Goal: Information Seeking & Learning: Learn about a topic

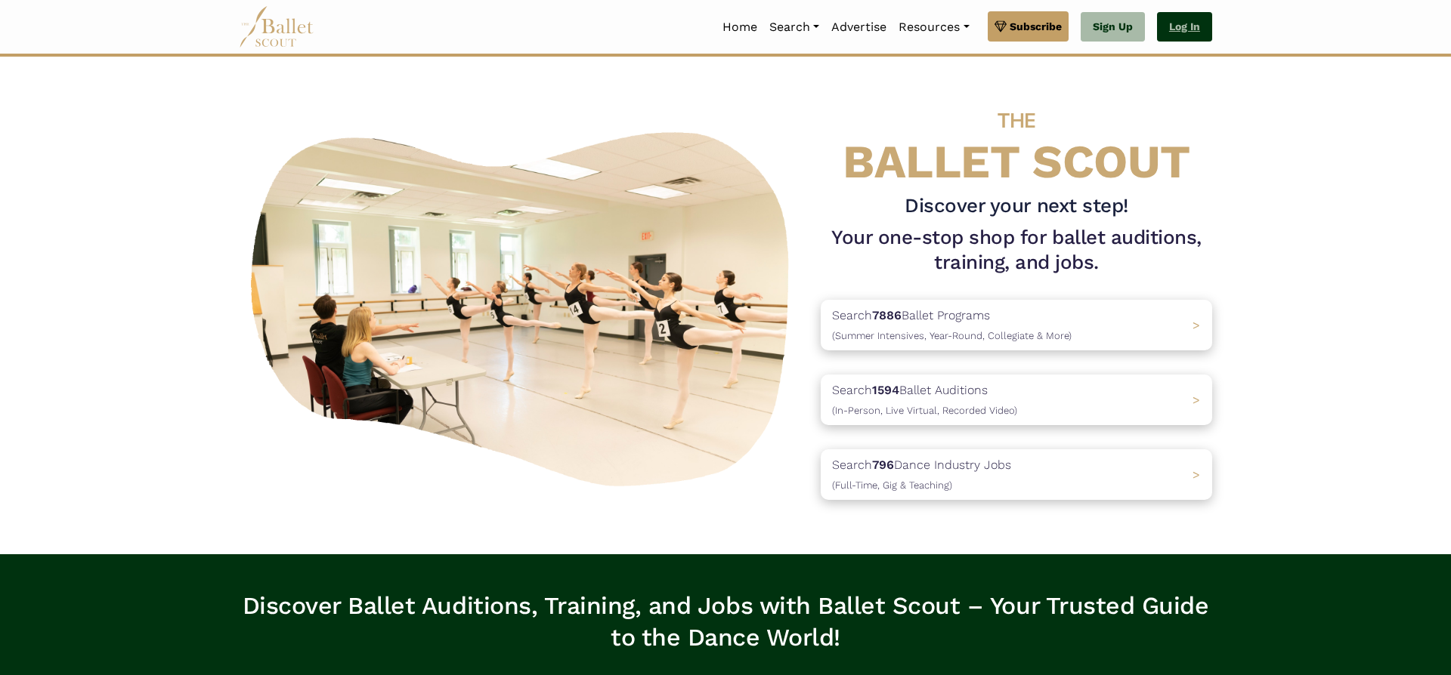
click at [1190, 33] on link "Log In" at bounding box center [1184, 27] width 55 height 30
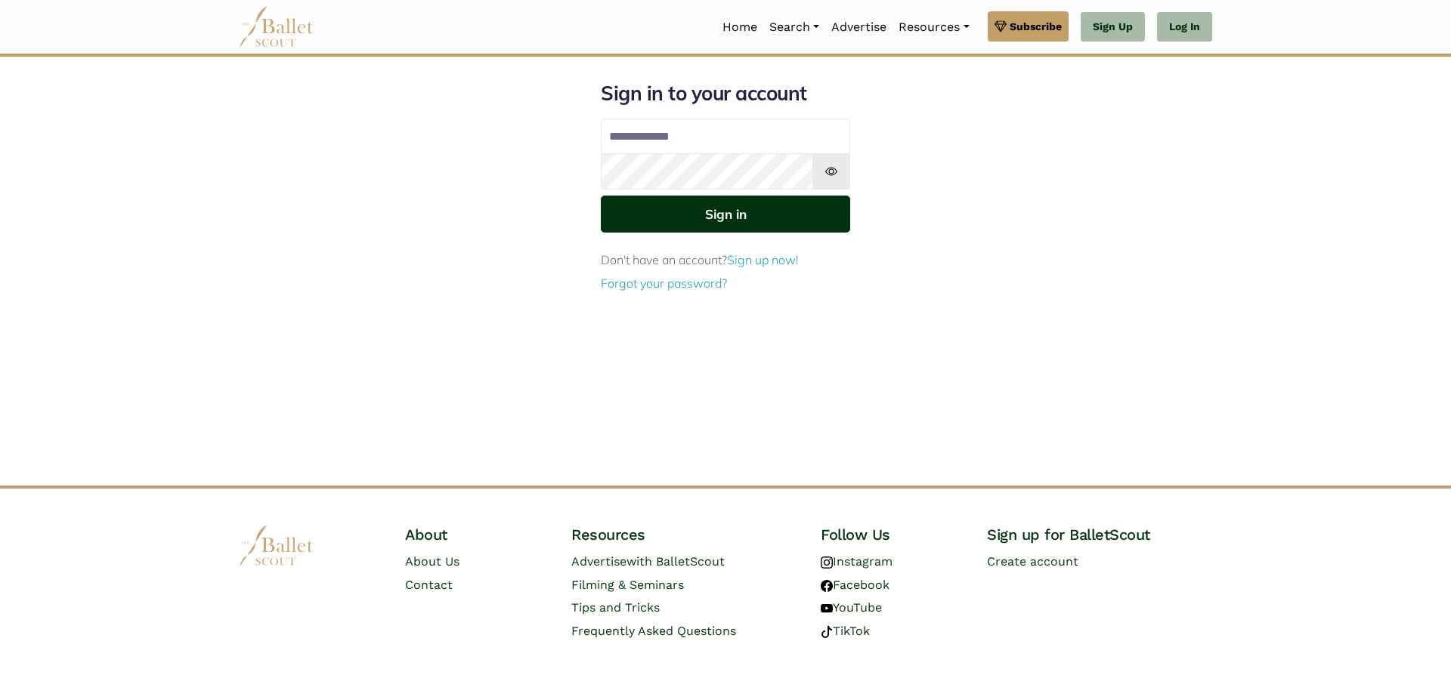
type input "**********"
click at [709, 214] on button "Sign in" at bounding box center [725, 214] width 249 height 37
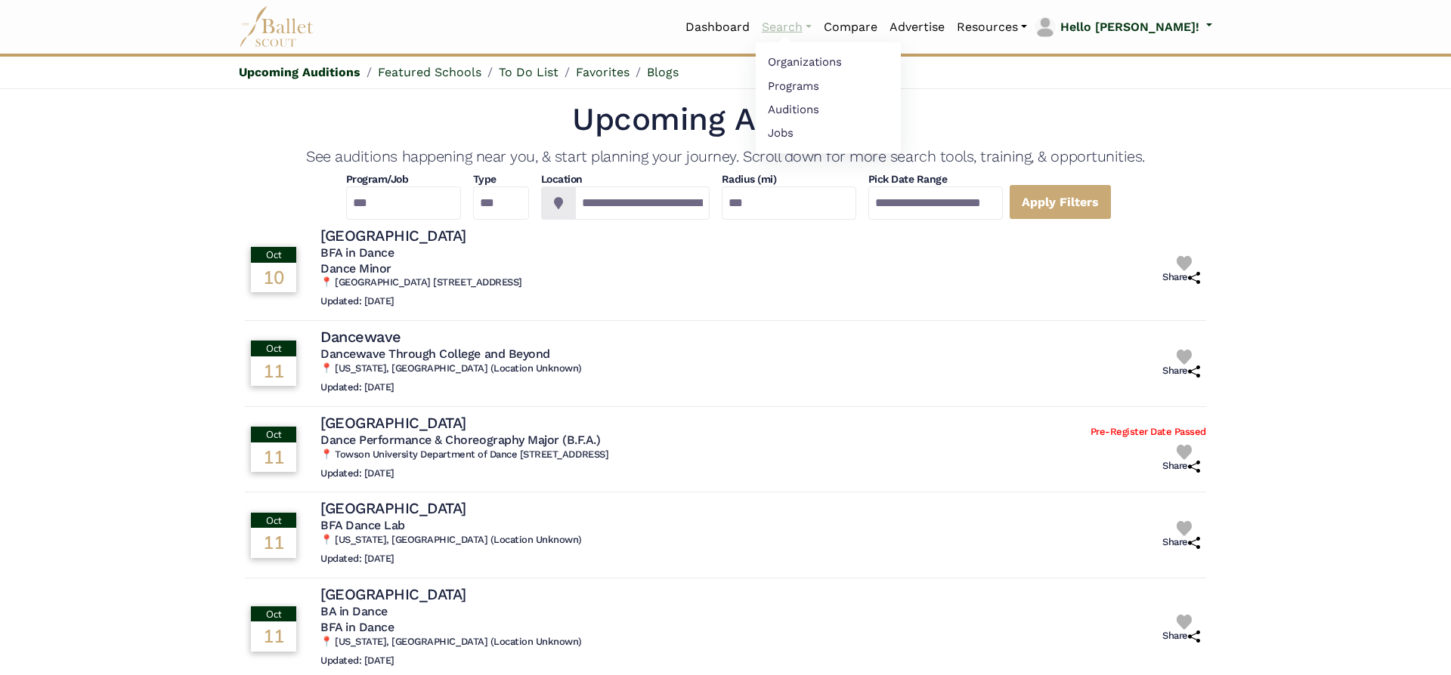
click at [818, 32] on link "Search" at bounding box center [787, 27] width 62 height 32
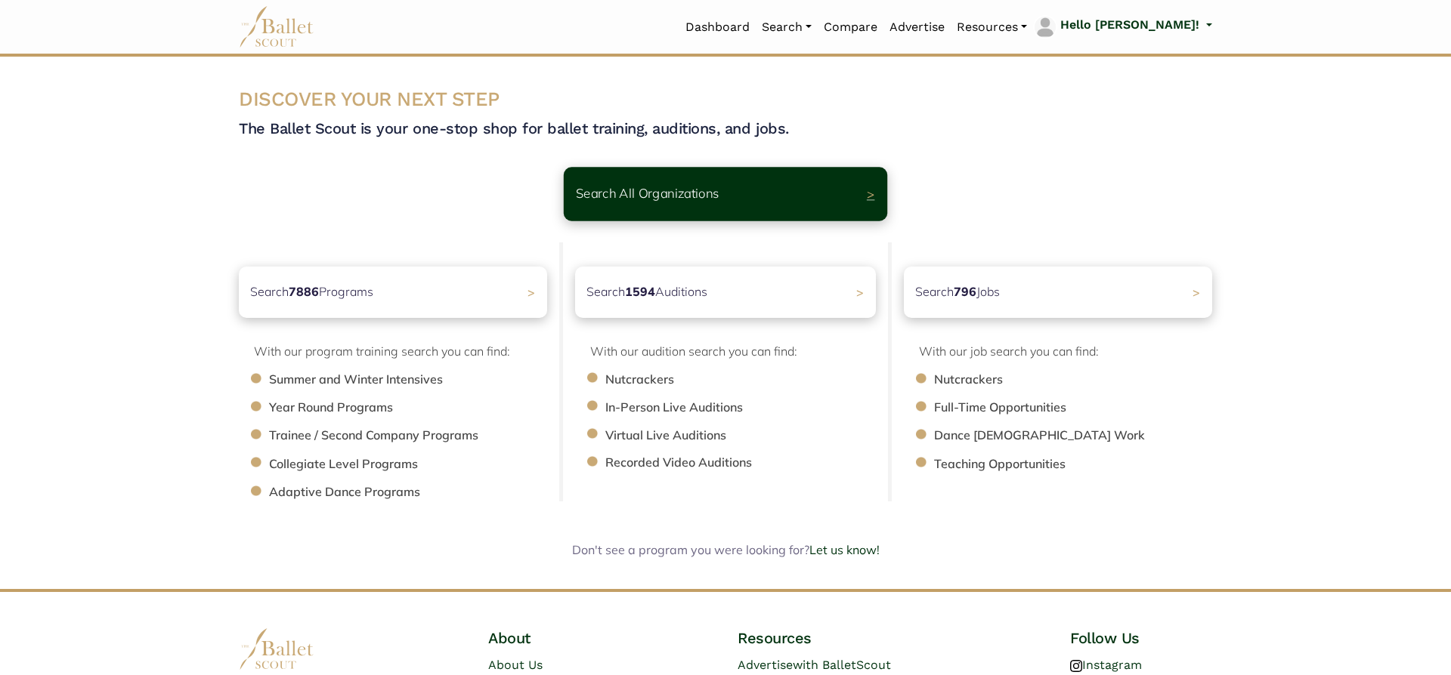
click at [682, 192] on p "Search All Organizations" at bounding box center [648, 194] width 144 height 20
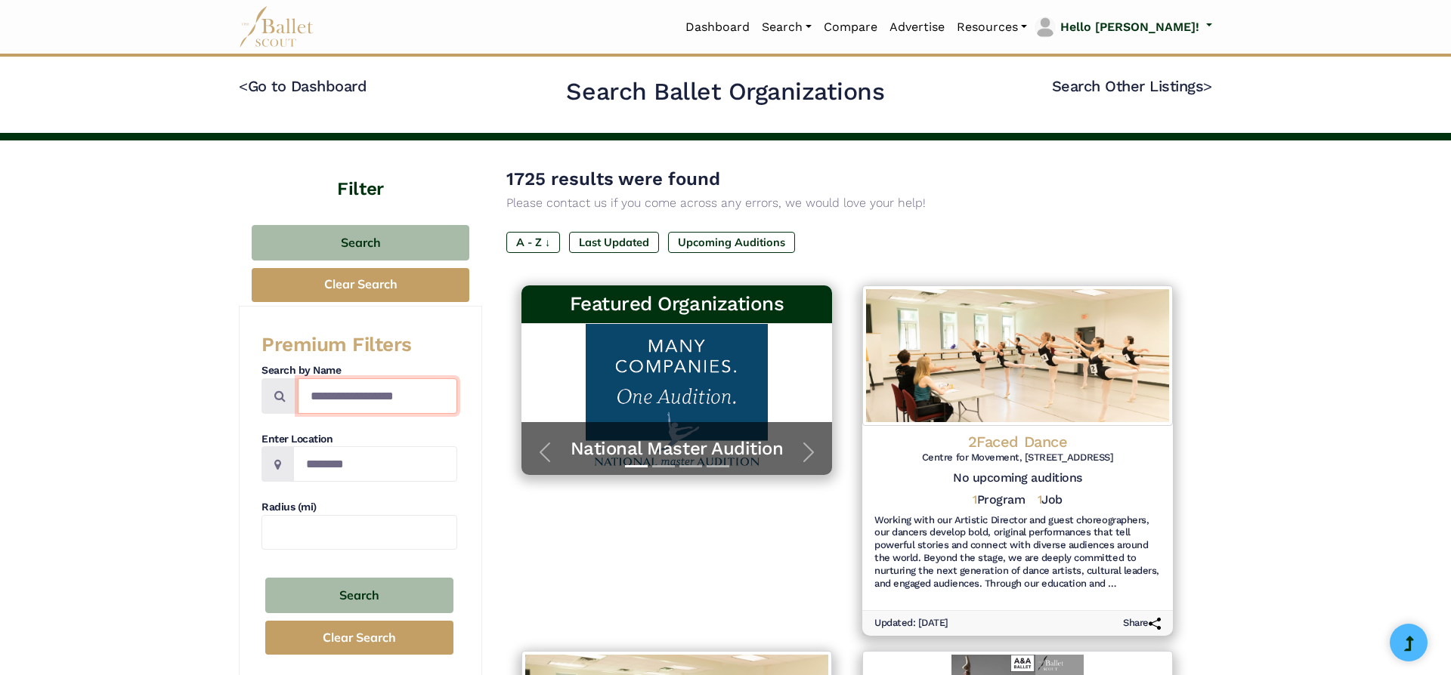
click at [374, 397] on input "Search by names..." at bounding box center [377, 397] width 159 height 36
type input "*******"
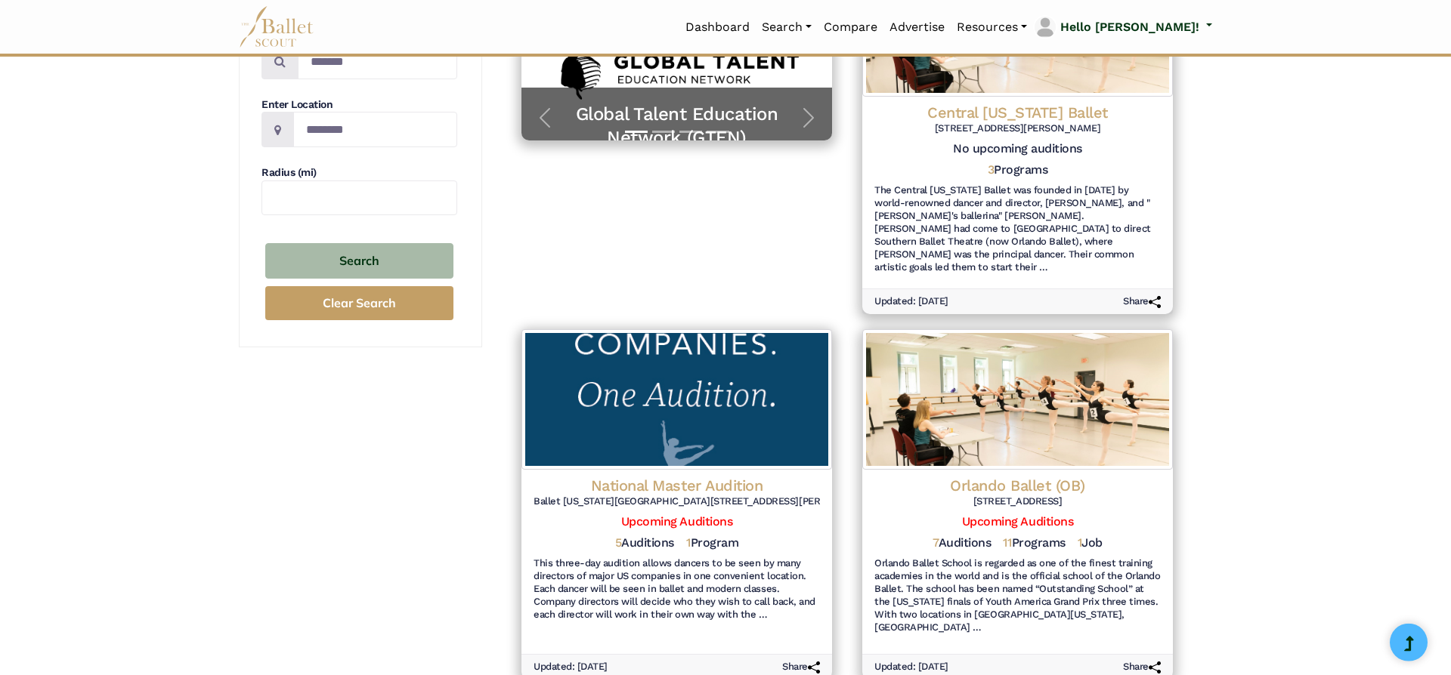
scroll to position [491, 0]
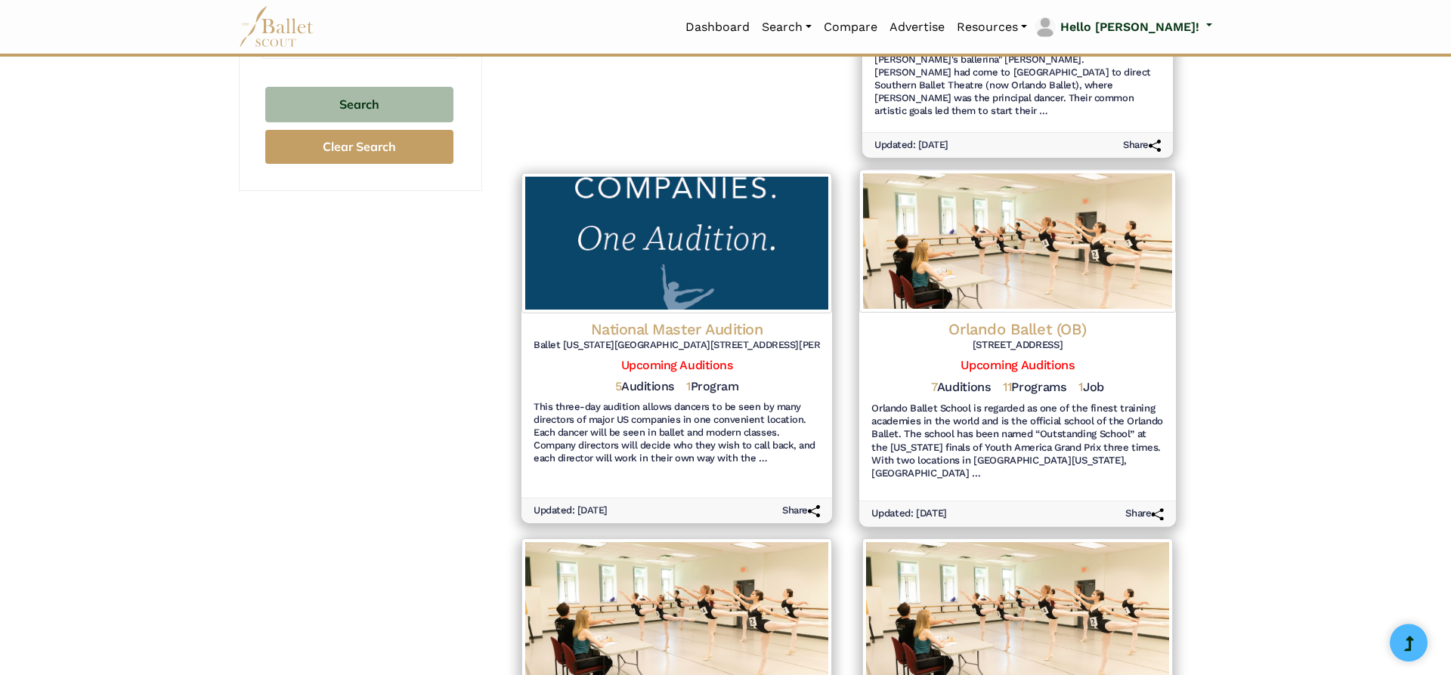
click at [973, 319] on h4 "Orlando Ballet (OB)" at bounding box center [1017, 329] width 292 height 20
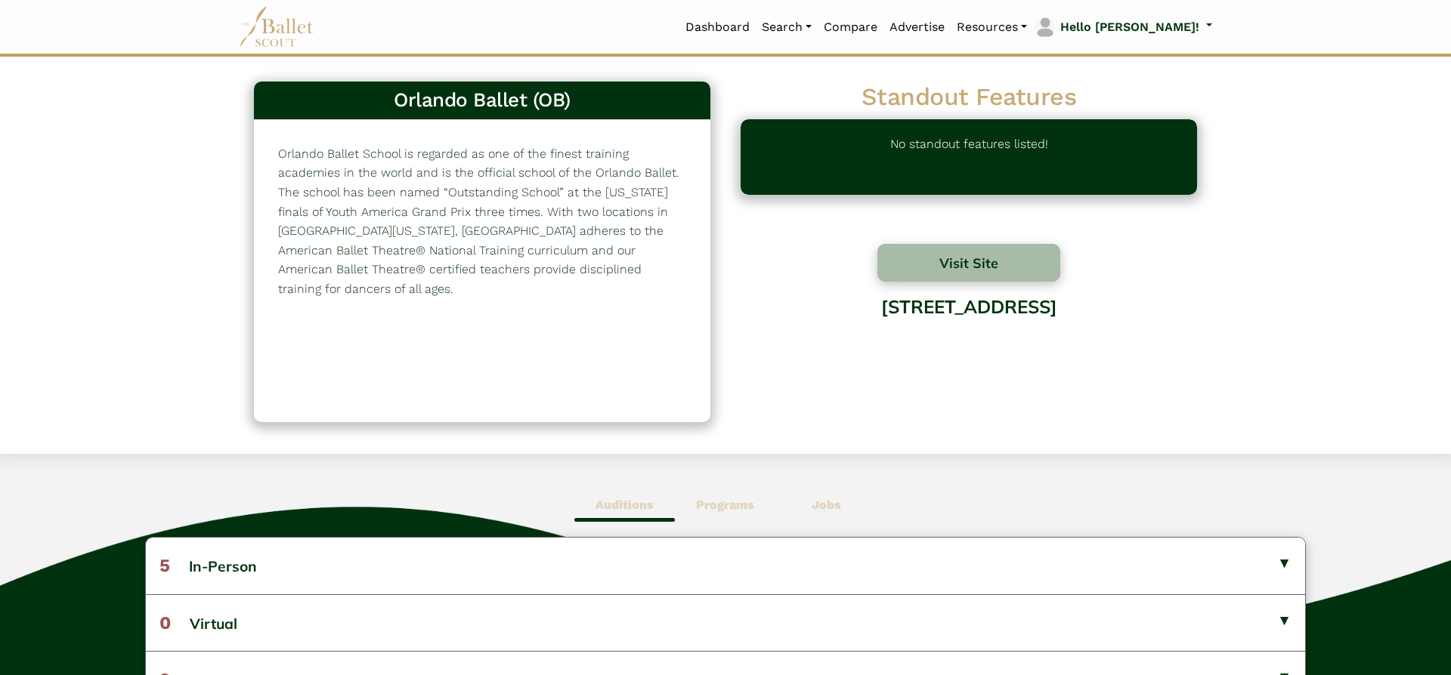
click at [828, 512] on b "Jobs" at bounding box center [825, 505] width 29 height 14
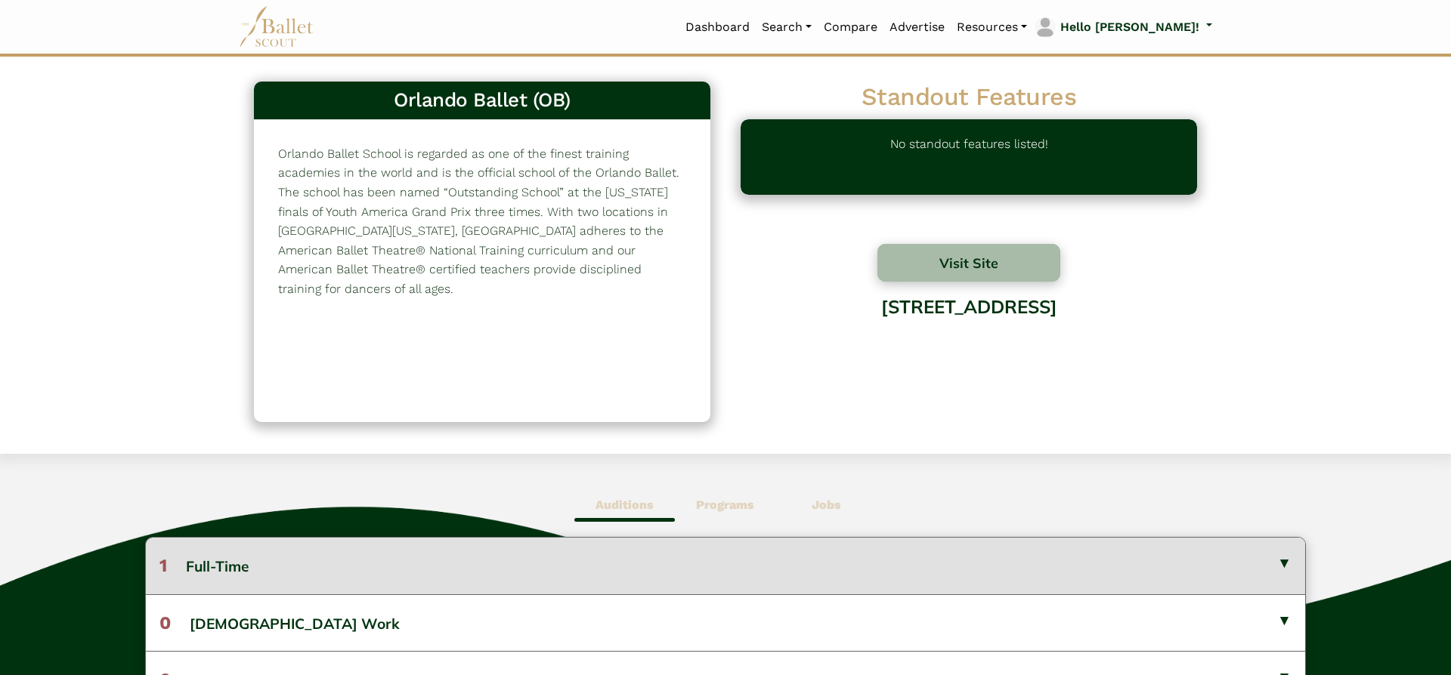
click at [925, 553] on button "1 Full-Time" at bounding box center [725, 566] width 1159 height 56
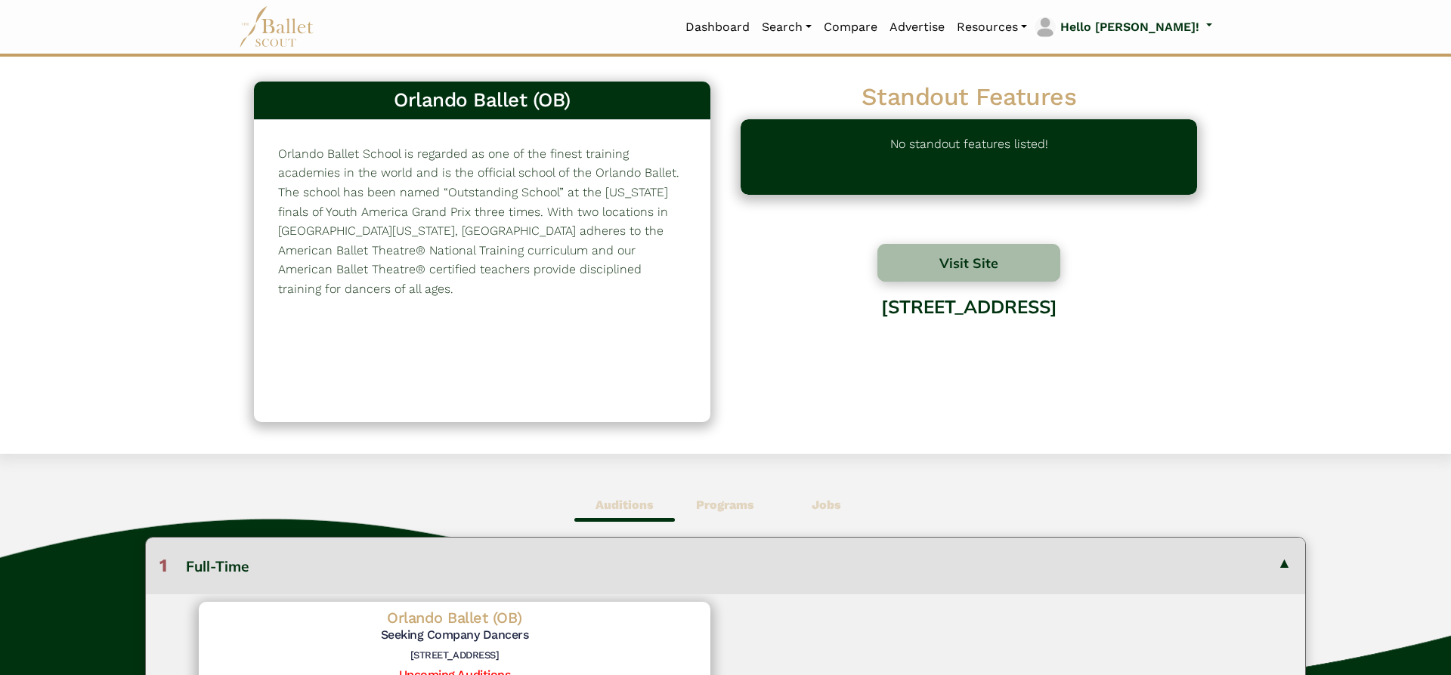
click at [634, 514] on span "Auditions" at bounding box center [624, 505] width 100 height 35
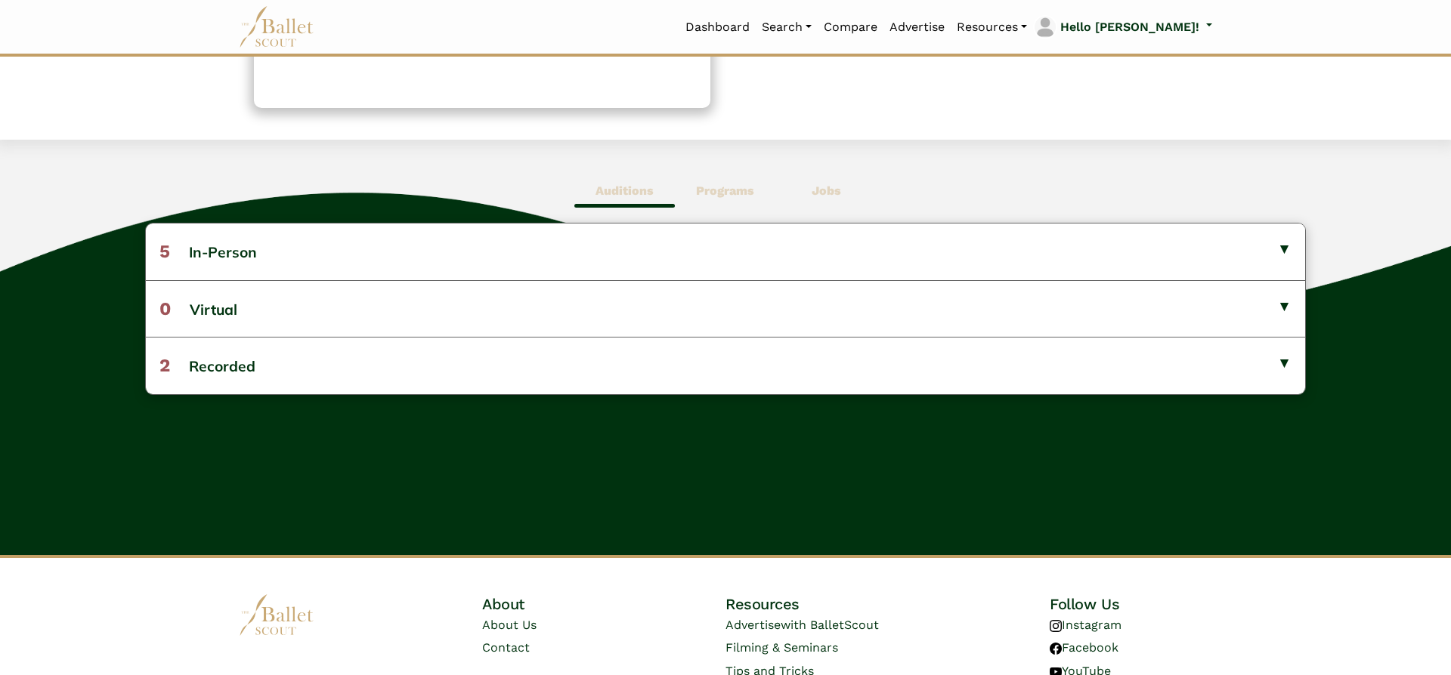
scroll to position [315, 0]
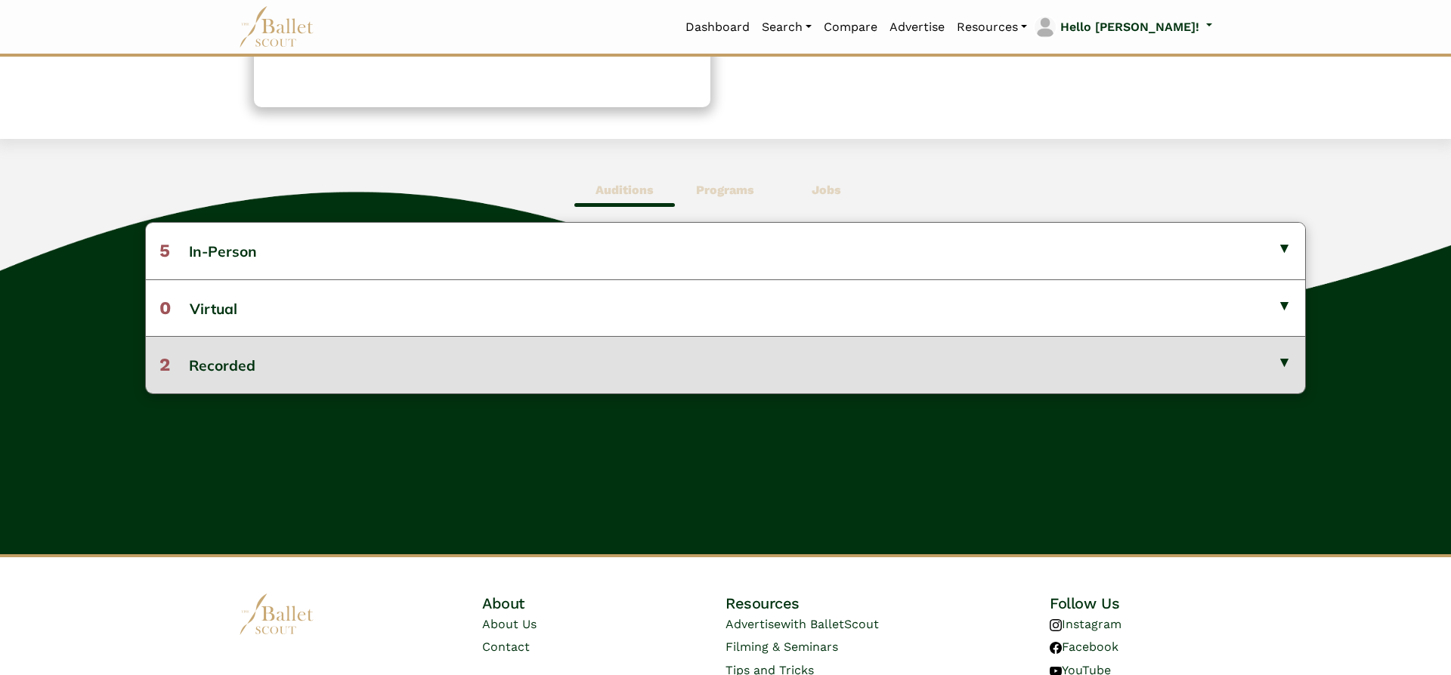
click at [1240, 366] on button "2 Recorded" at bounding box center [725, 364] width 1159 height 57
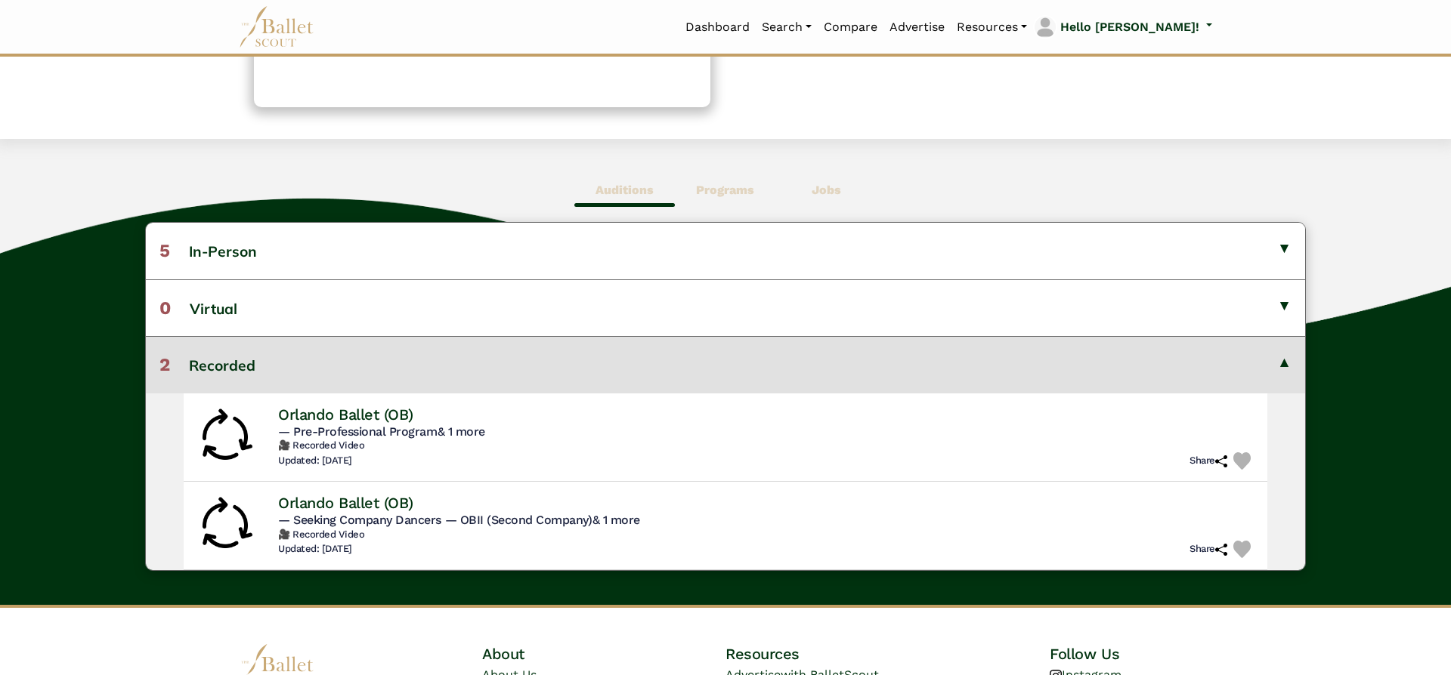
click at [1241, 372] on button "2 Recorded" at bounding box center [725, 364] width 1159 height 57
